Goal: Find specific page/section: Find specific page/section

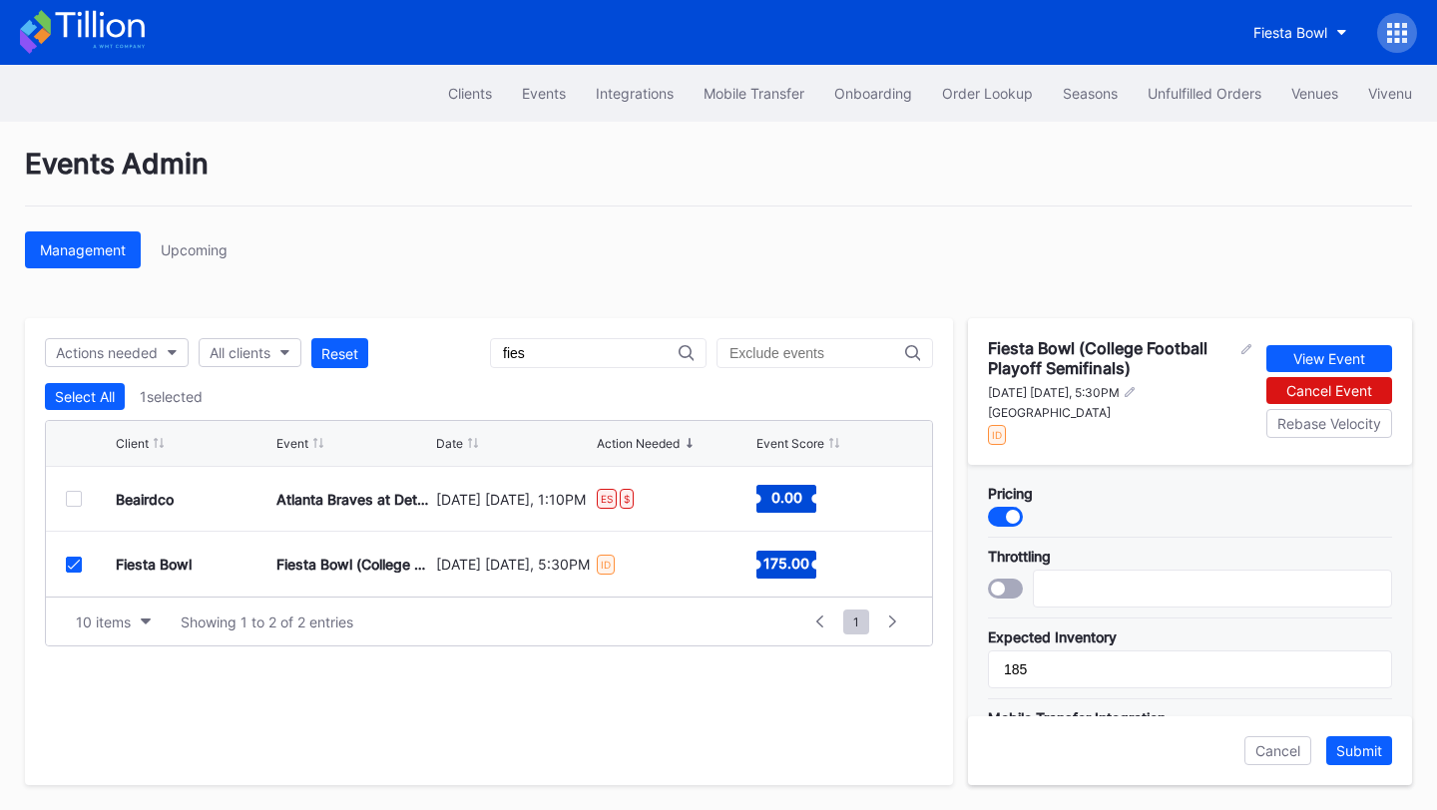
scroll to position [799, 0]
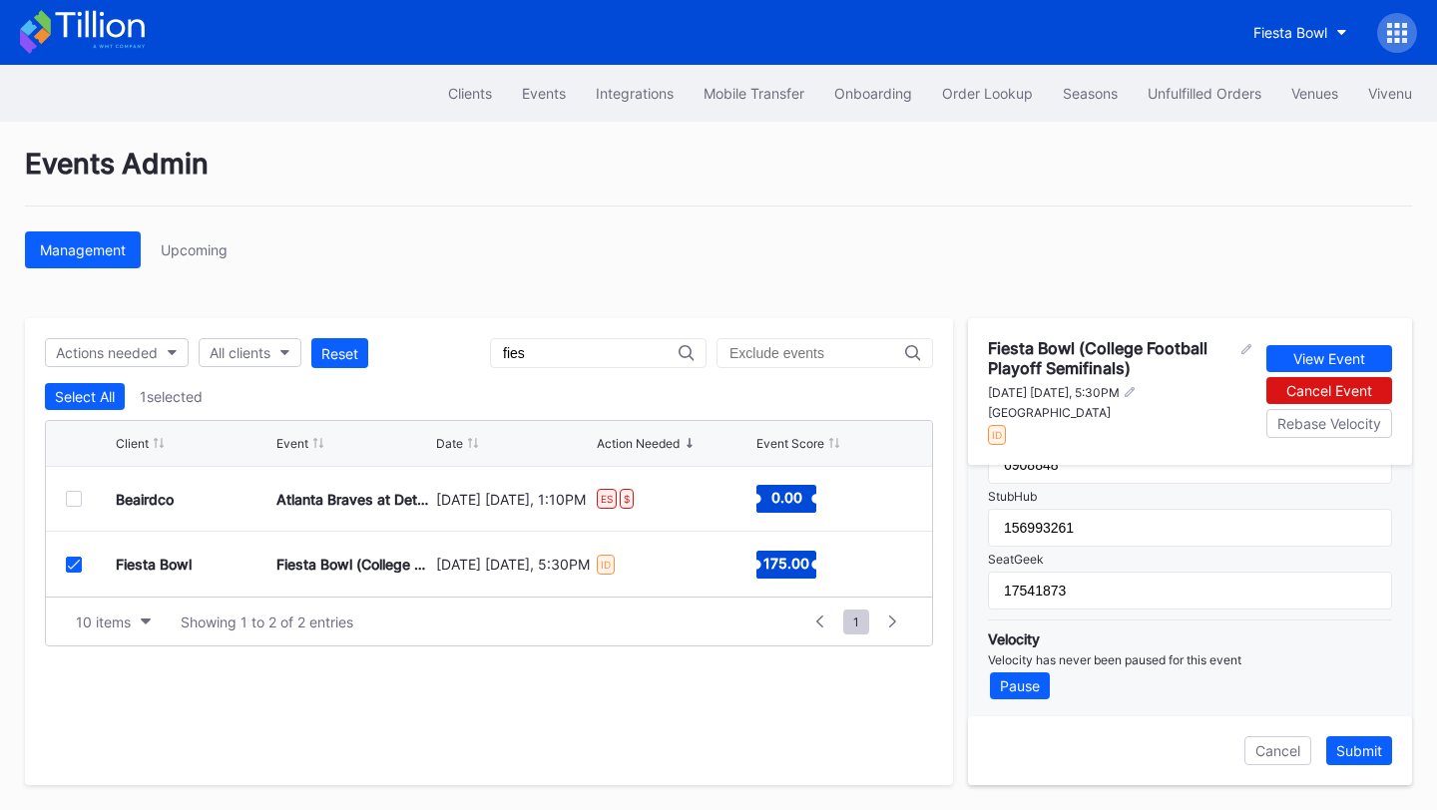
click at [75, 24] on icon at bounding box center [82, 32] width 125 height 44
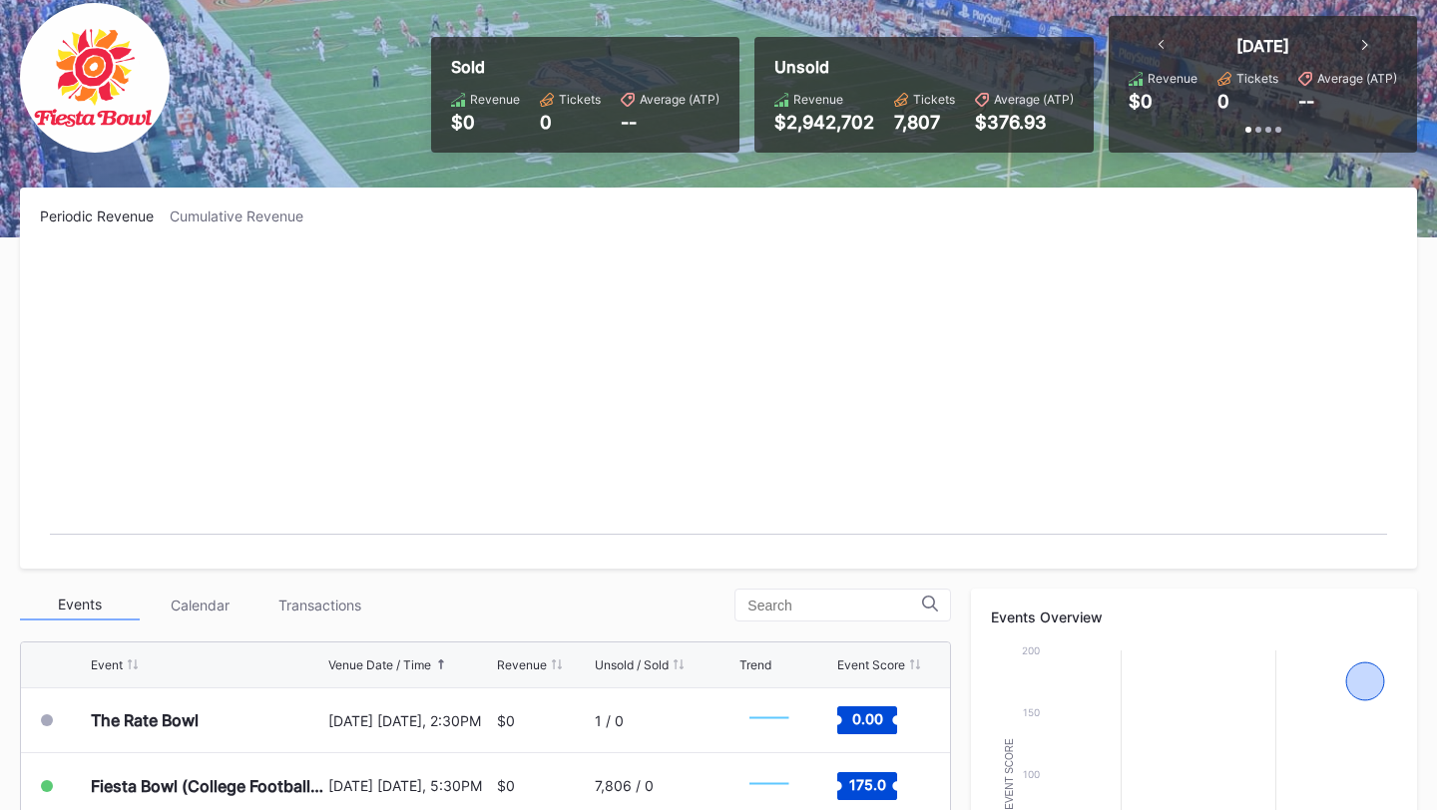
scroll to position [183, 0]
